Goal: Task Accomplishment & Management: Complete application form

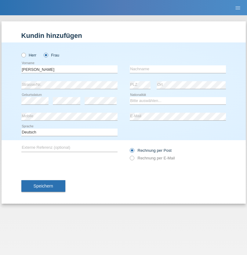
type input "[PERSON_NAME]"
click at [178, 69] on input "text" at bounding box center [178, 69] width 96 height 8
type input "Demian"
select select "RO"
select select "C"
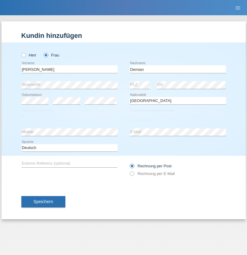
select select "10"
select select "03"
select select "2020"
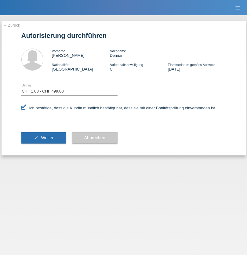
select select "1"
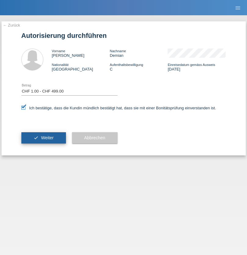
click at [43, 138] on span "Weiter" at bounding box center [47, 137] width 13 height 5
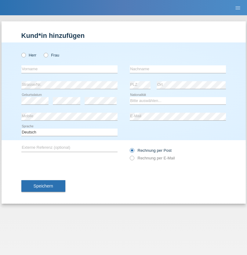
radio input "true"
click at [69, 69] on input "text" at bounding box center [69, 69] width 96 height 8
type input "[PERSON_NAME]"
click at [178, 69] on input "text" at bounding box center [178, 69] width 96 height 8
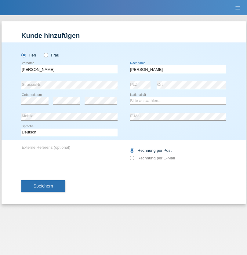
type input "[PERSON_NAME]"
select select "SY"
select select "C"
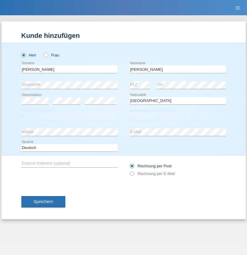
select select "03"
select select "02"
select select "2000"
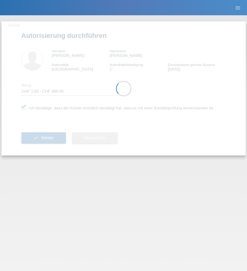
select select "1"
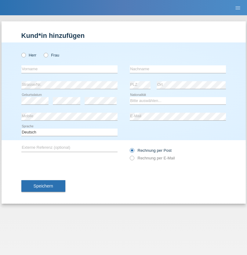
radio input "true"
click at [69, 69] on input "text" at bounding box center [69, 69] width 96 height 8
type input "Patricia"
click at [178, 69] on input "text" at bounding box center [178, 69] width 96 height 8
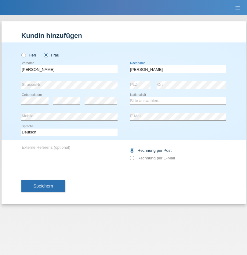
type input "Guichard"
select select "CH"
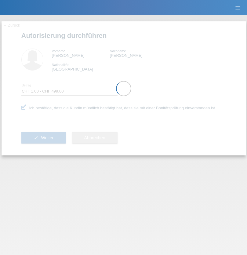
select select "1"
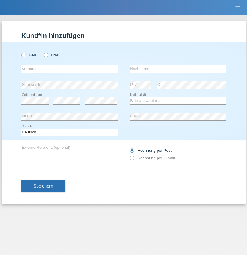
radio input "true"
click at [69, 69] on input "text" at bounding box center [69, 69] width 96 height 8
type input "Tatjana"
click at [178, 69] on input "text" at bounding box center [178, 69] width 96 height 8
type input "Gillhausen"
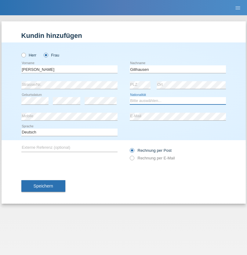
select select "CH"
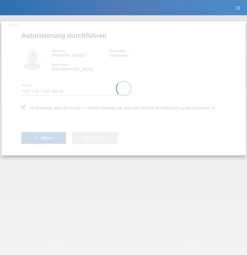
select select "1"
